Goal: Task Accomplishment & Management: Manage account settings

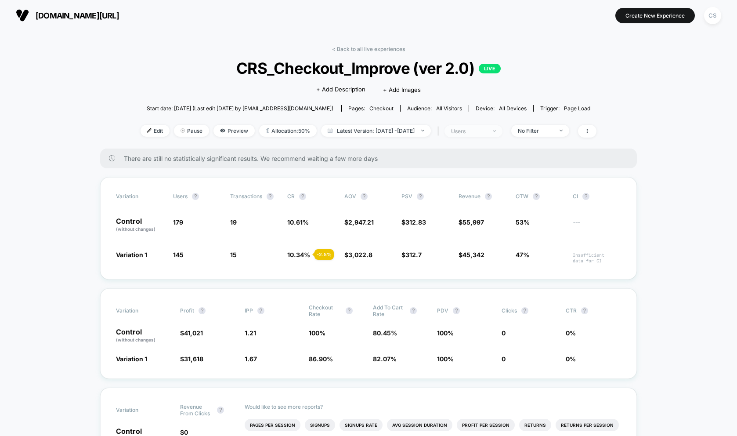
click at [486, 128] on div "users" at bounding box center [468, 131] width 35 height 7
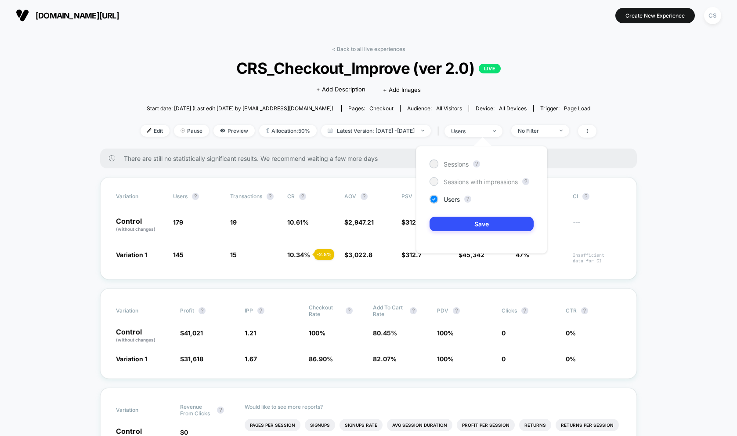
click at [463, 181] on span "Sessions with impressions" at bounding box center [481, 181] width 74 height 7
click at [463, 213] on div "Sessions ? Sessions with impressions ? Users ? Save" at bounding box center [481, 200] width 131 height 108
click at [462, 222] on button "Save" at bounding box center [482, 224] width 104 height 14
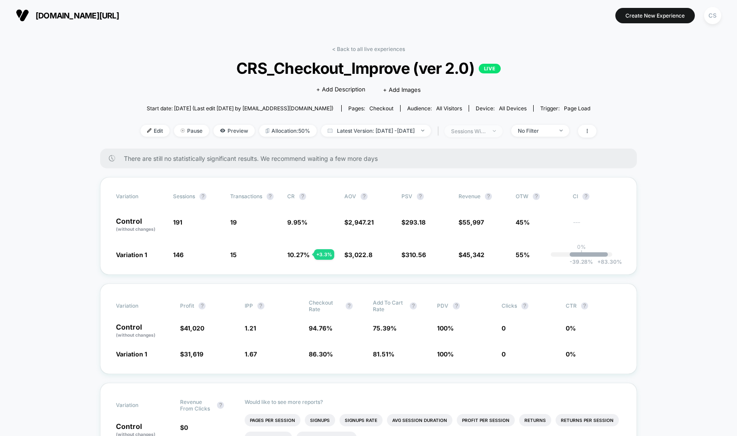
click at [486, 128] on div "sessions with impression" at bounding box center [468, 131] width 35 height 7
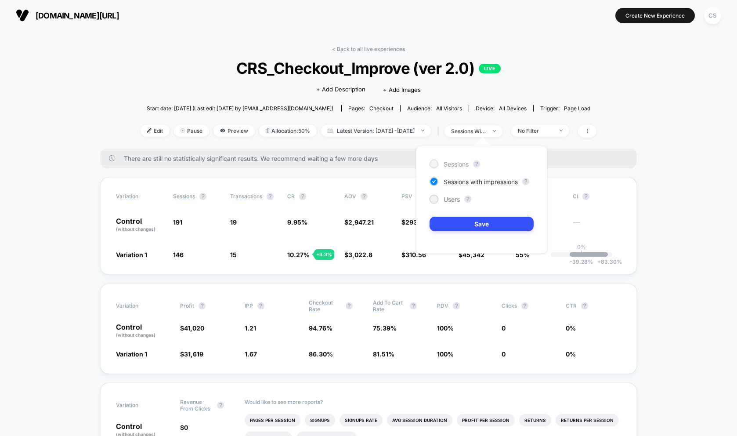
click at [431, 163] on div at bounding box center [433, 163] width 7 height 7
click at [455, 222] on button "Save" at bounding box center [482, 224] width 104 height 14
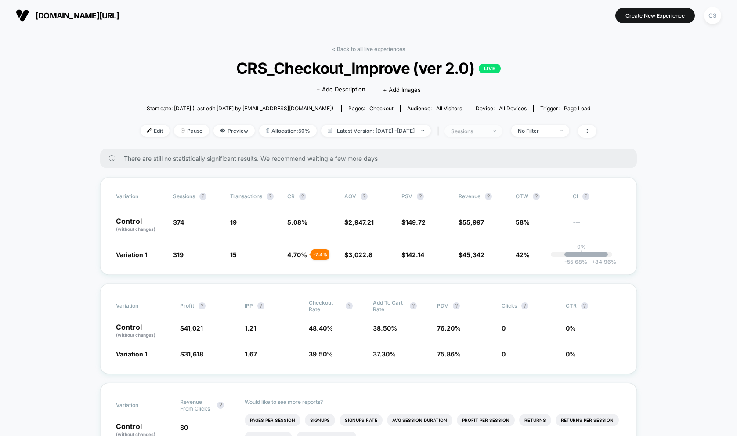
click at [475, 132] on div "sessions" at bounding box center [468, 131] width 35 height 7
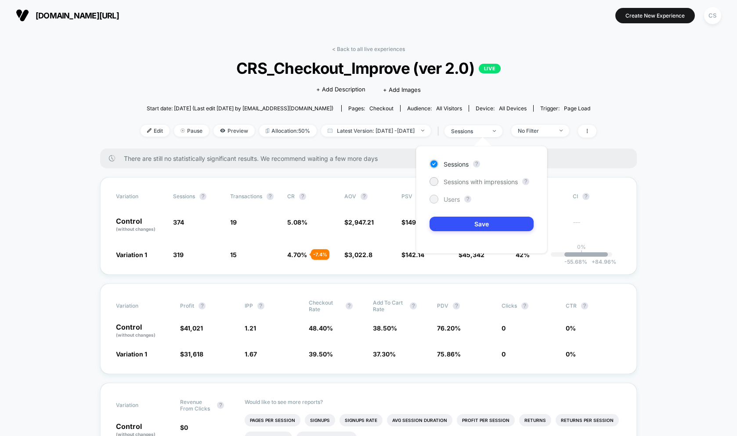
click at [435, 201] on div at bounding box center [433, 198] width 7 height 7
click at [460, 225] on button "Save" at bounding box center [482, 224] width 104 height 14
